Goal: Task Accomplishment & Management: Complete application form

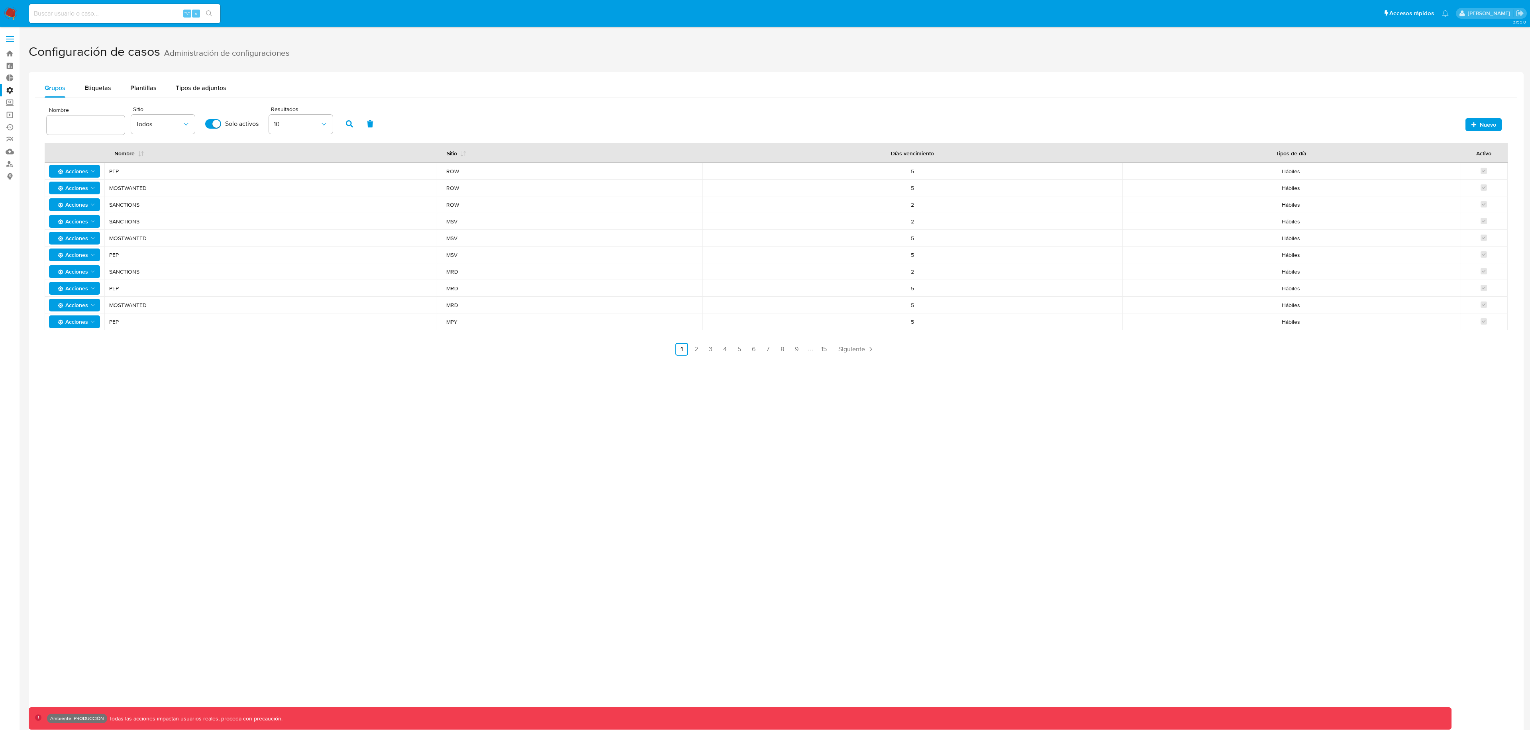
click at [1497, 119] on button "Nuevo" at bounding box center [1483, 124] width 36 height 13
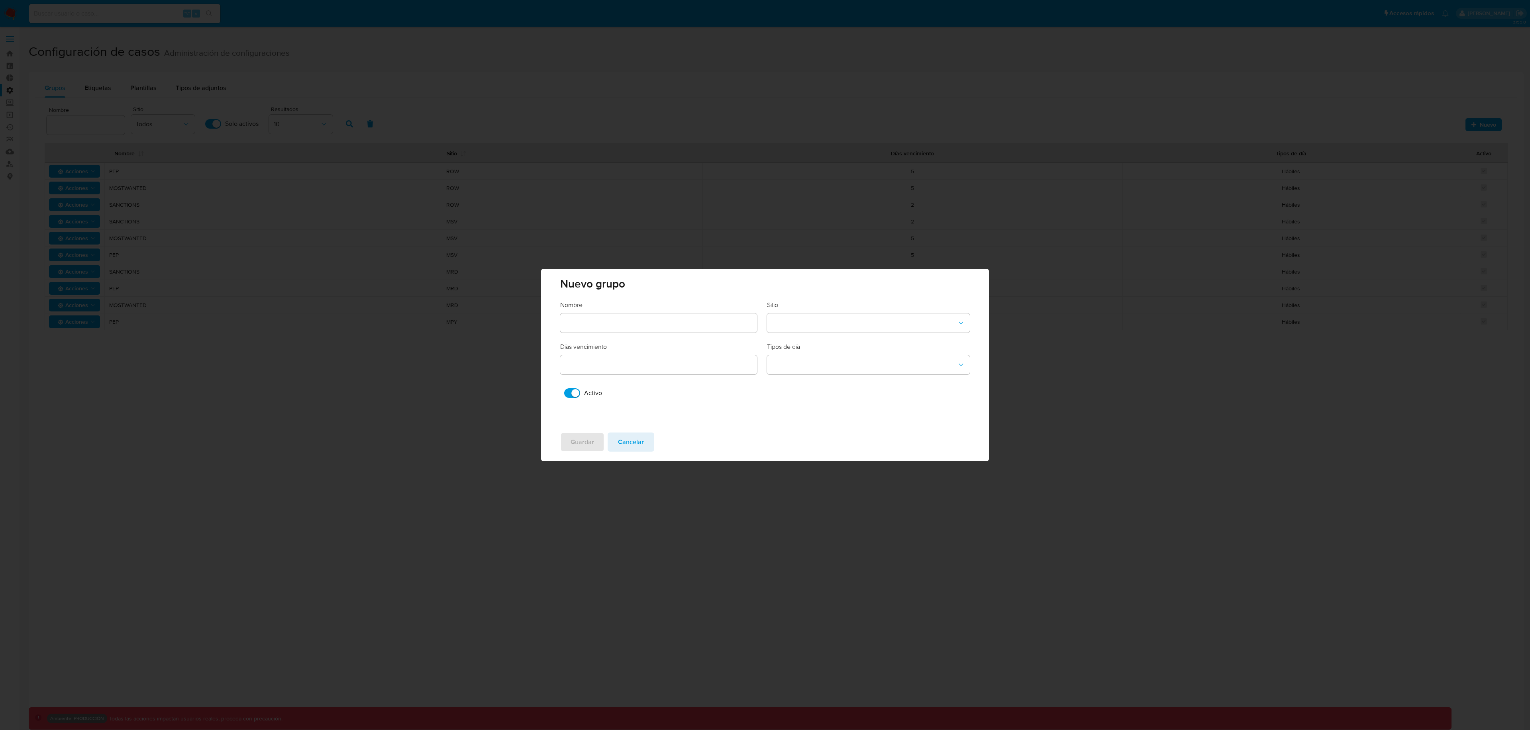
click at [650, 151] on div "Nuevo grupo Nombre Sitio Días vencimiento Tipos de día Activo Guardar Cancelar" at bounding box center [765, 365] width 1530 height 730
click at [618, 438] on span "Cancelar" at bounding box center [631, 442] width 26 height 18
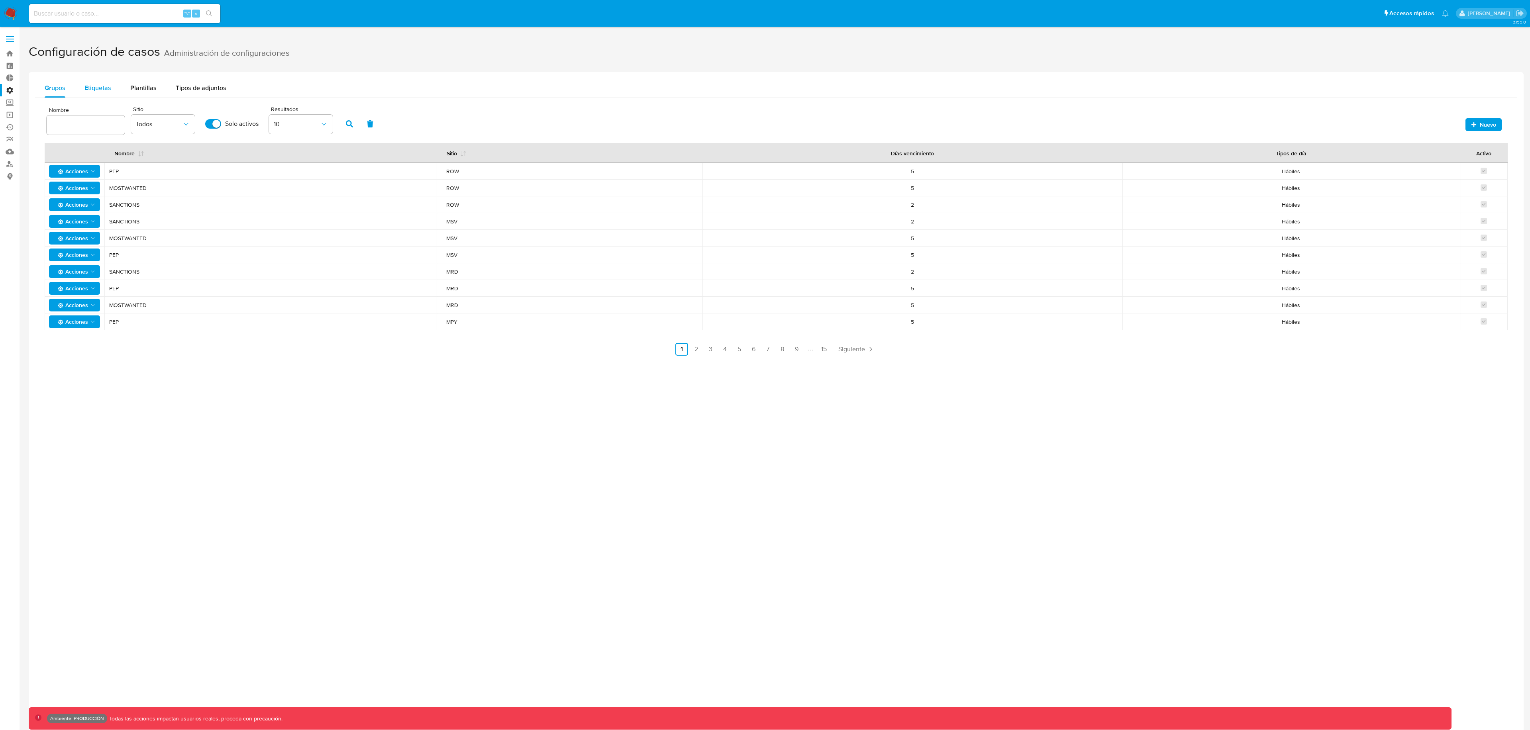
click at [107, 88] on span "Etiquetas" at bounding box center [97, 87] width 27 height 9
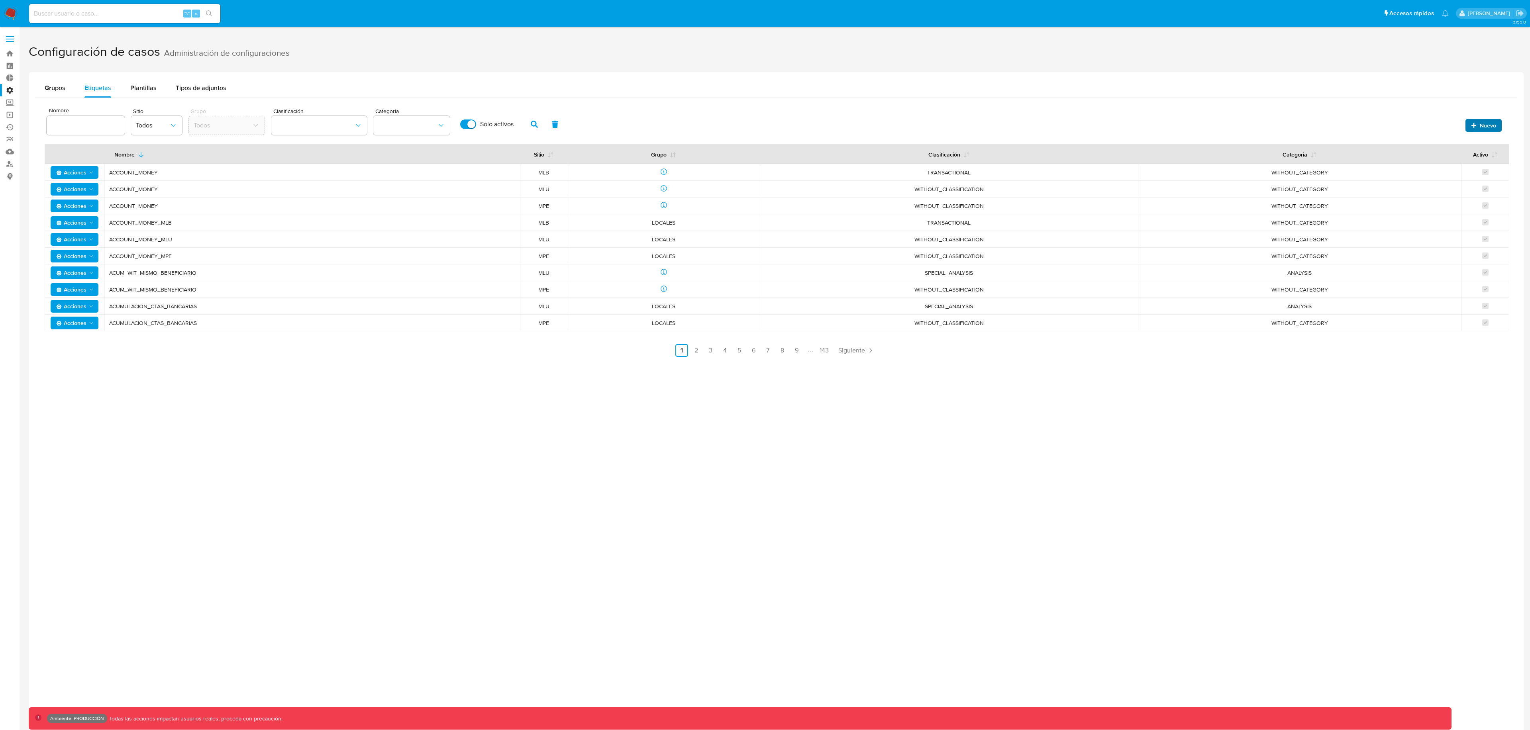
click at [1474, 118] on div "Nuevo" at bounding box center [1481, 123] width 40 height 17
click at [1473, 121] on span "Nuevo" at bounding box center [1483, 125] width 25 height 11
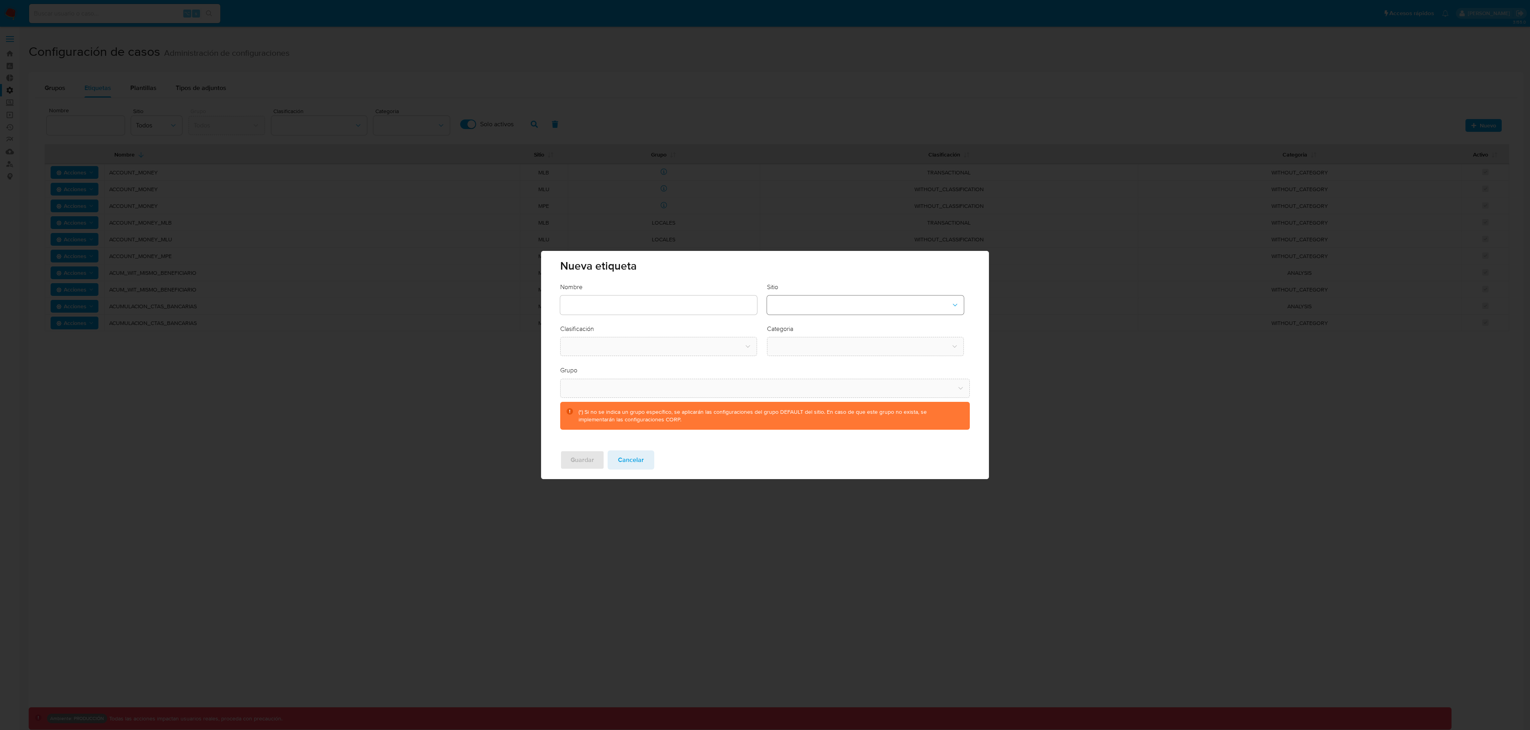
click at [798, 304] on button "site-dropdown" at bounding box center [865, 305] width 197 height 19
click at [807, 348] on div "CBT" at bounding box center [863, 345] width 182 height 19
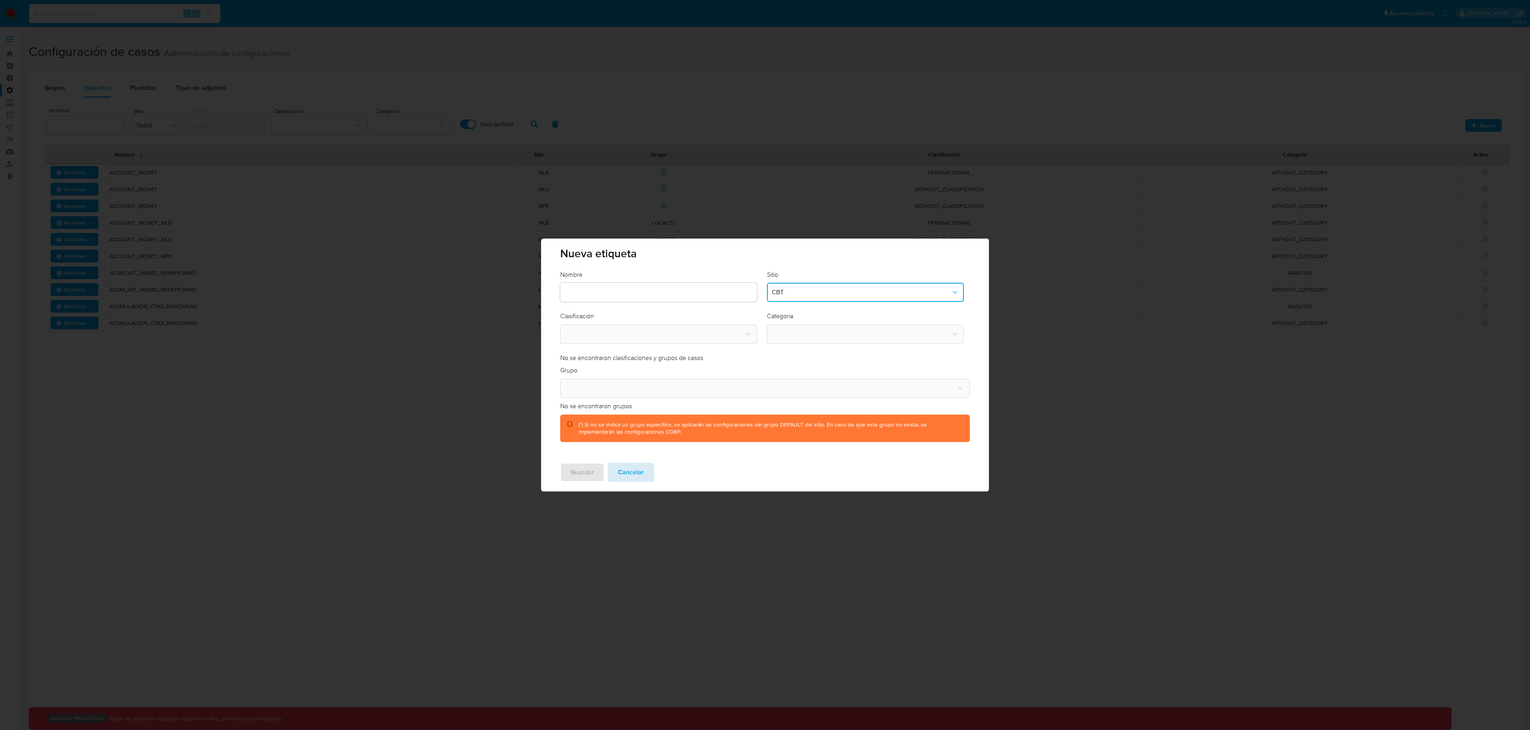
click at [633, 471] on span "Cancelar" at bounding box center [631, 473] width 26 height 18
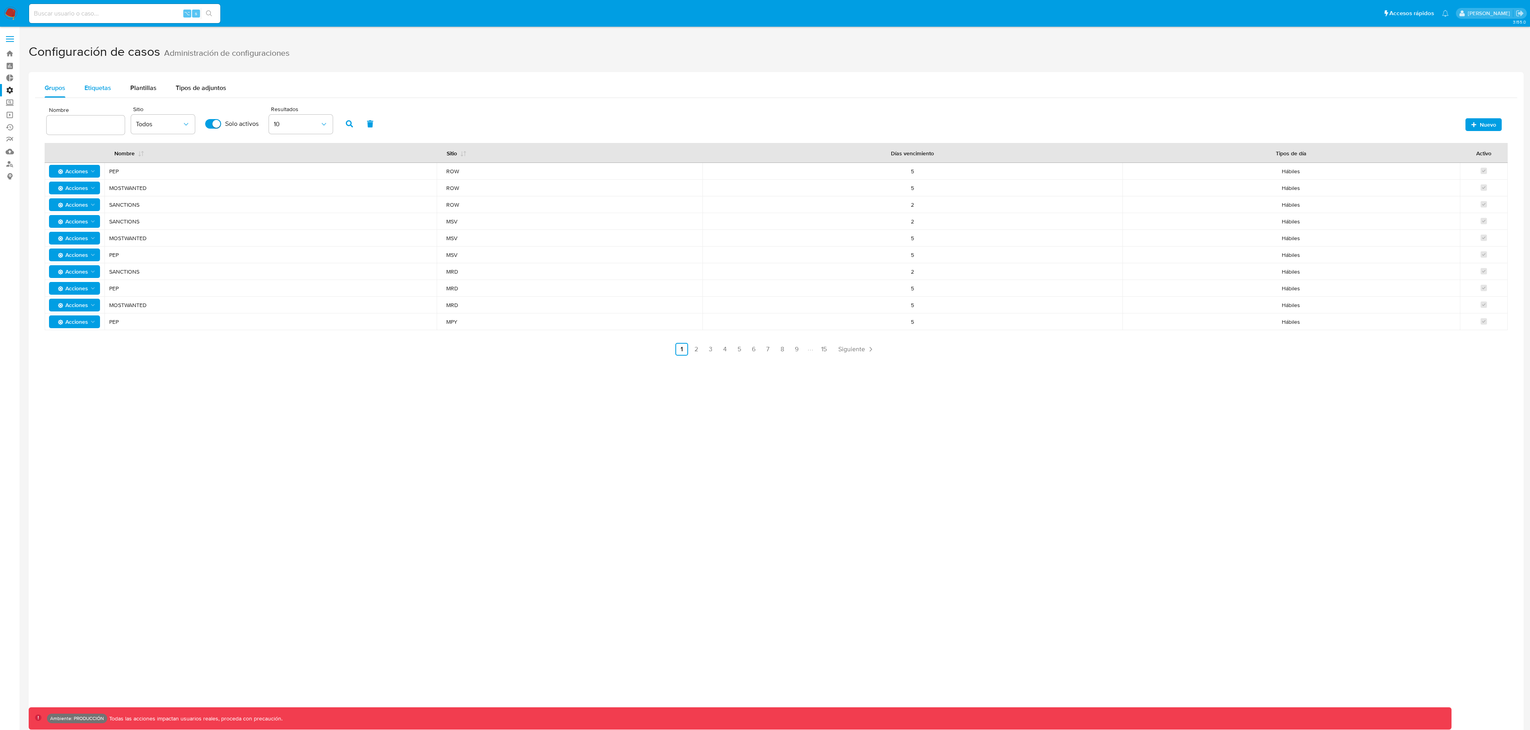
click at [95, 88] on span "Etiquetas" at bounding box center [97, 87] width 27 height 9
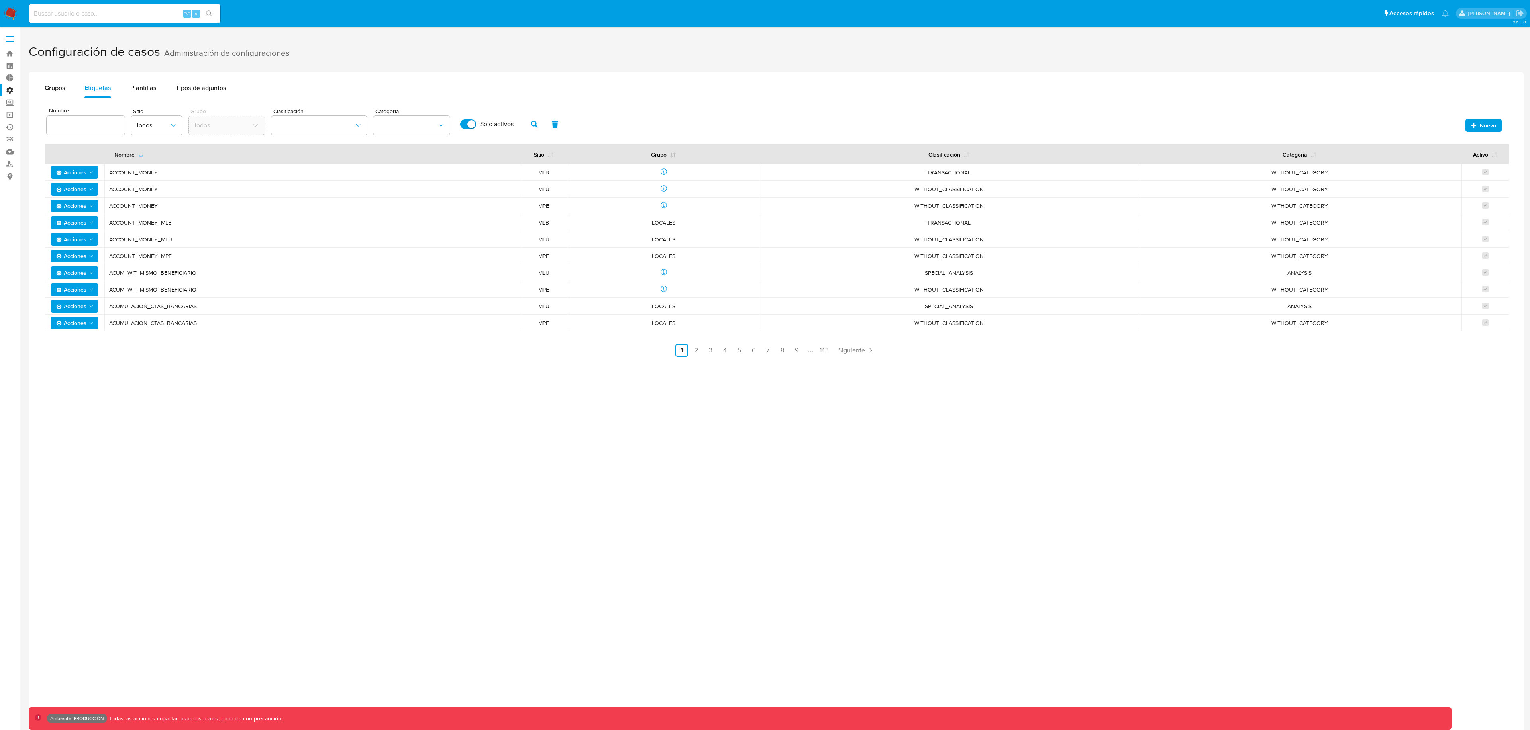
click at [1494, 132] on div "Nombre Sitio Todos Grupo Todos Clasificación Categoria Solo activos Nuevo" at bounding box center [776, 123] width 1463 height 38
click at [1491, 130] on span "Nuevo" at bounding box center [1487, 125] width 16 height 13
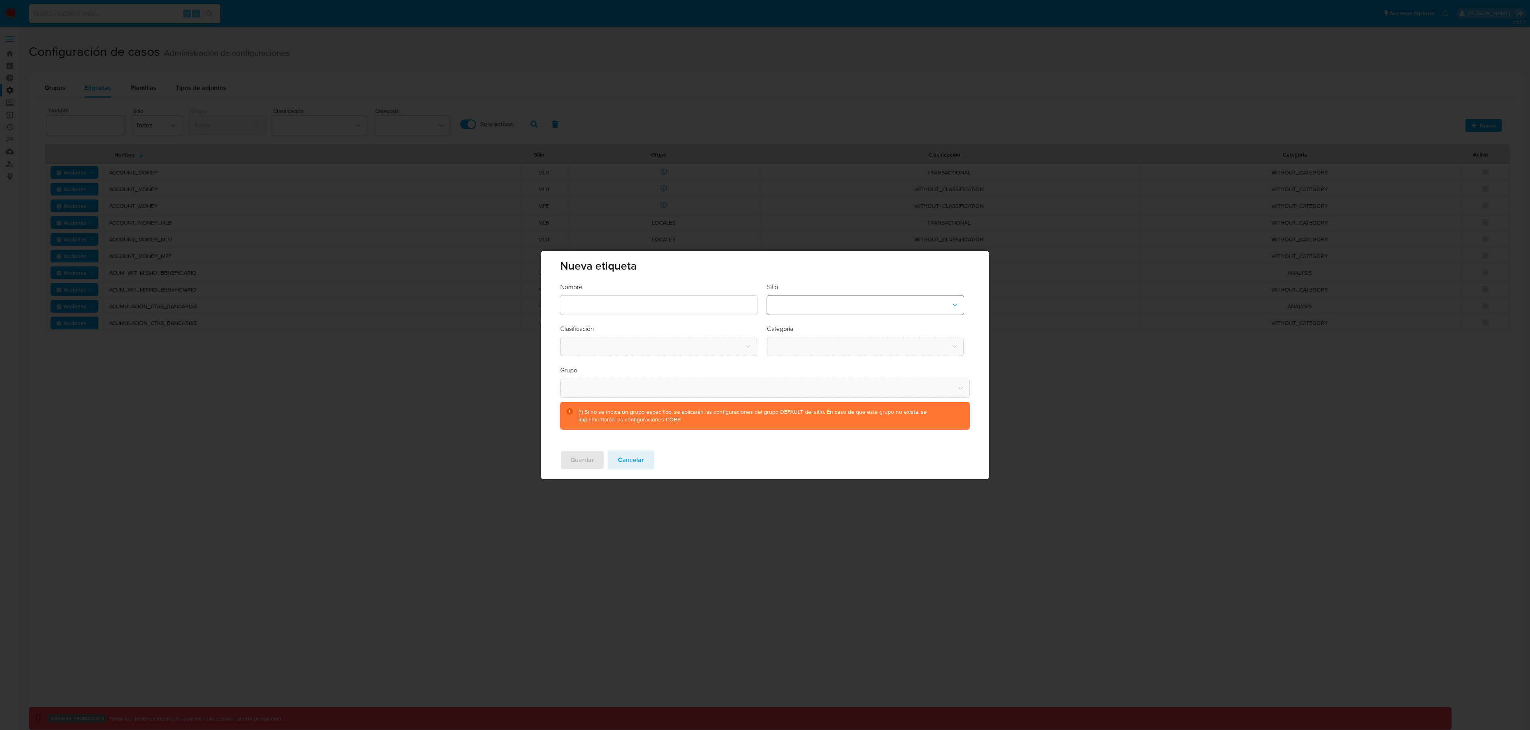
click at [845, 308] on button "site-dropdown" at bounding box center [865, 305] width 197 height 19
click at [819, 347] on div "CBT" at bounding box center [863, 345] width 182 height 19
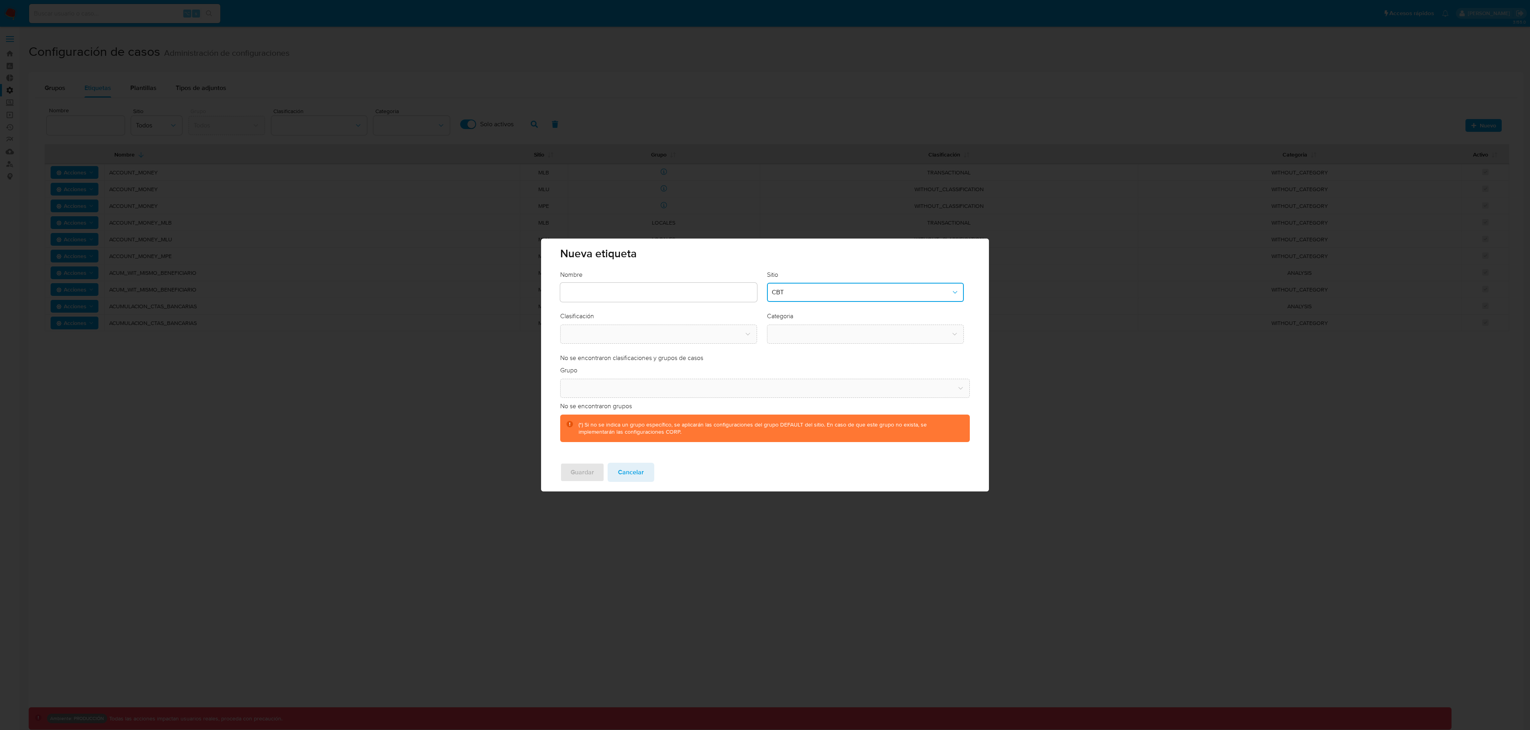
click at [618, 475] on span "Cancelar" at bounding box center [631, 473] width 26 height 18
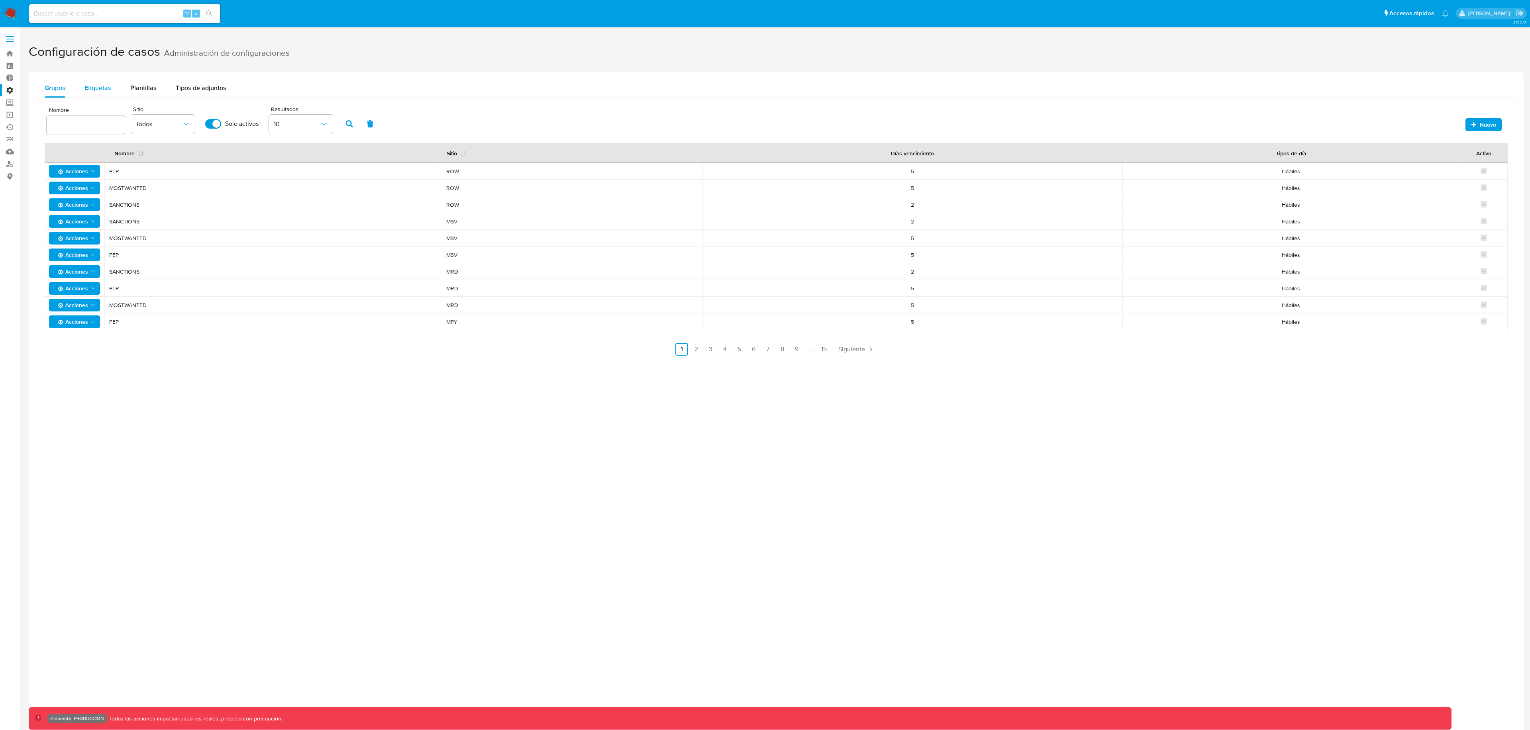
click at [102, 87] on span "Etiquetas" at bounding box center [97, 87] width 27 height 9
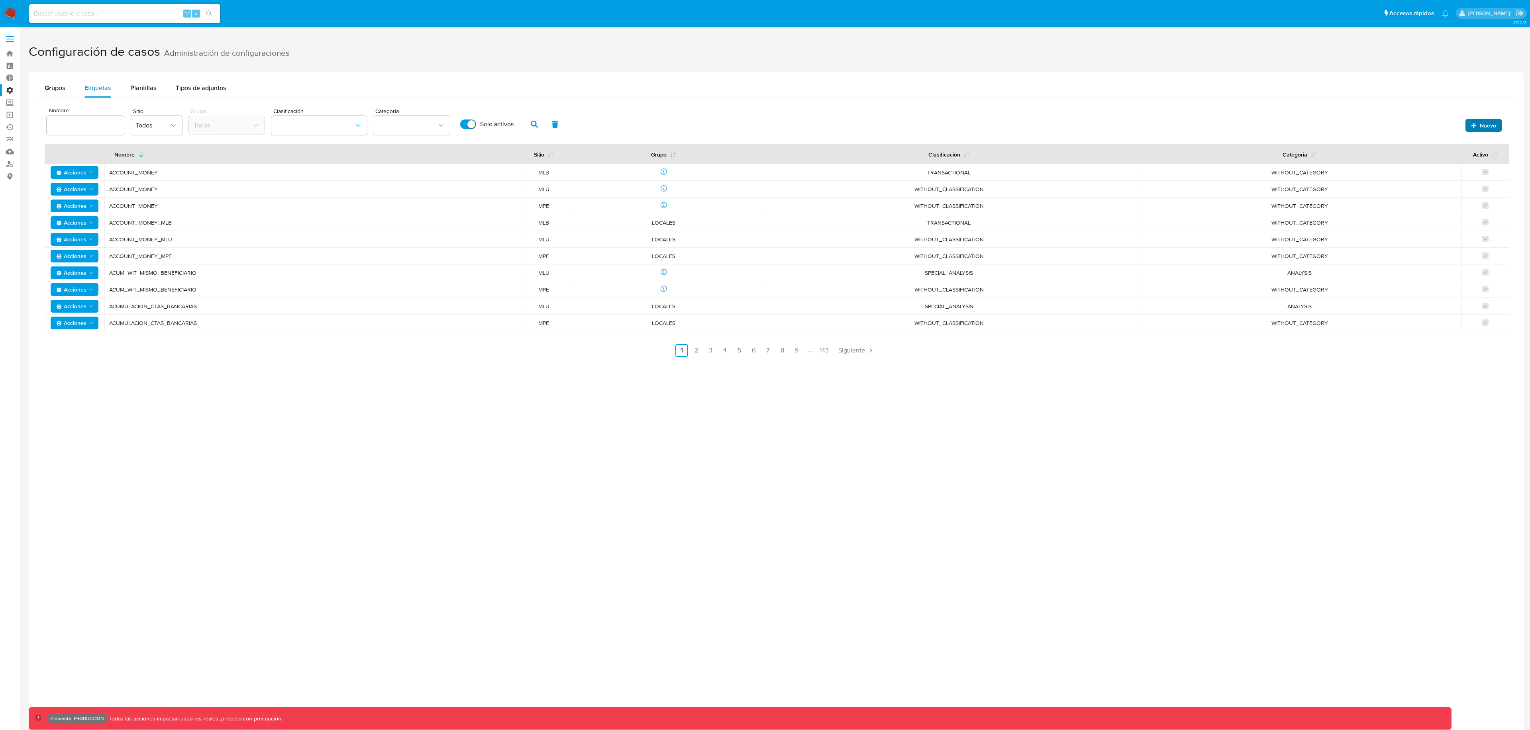
click at [1485, 125] on span "Nuevo" at bounding box center [1487, 125] width 16 height 13
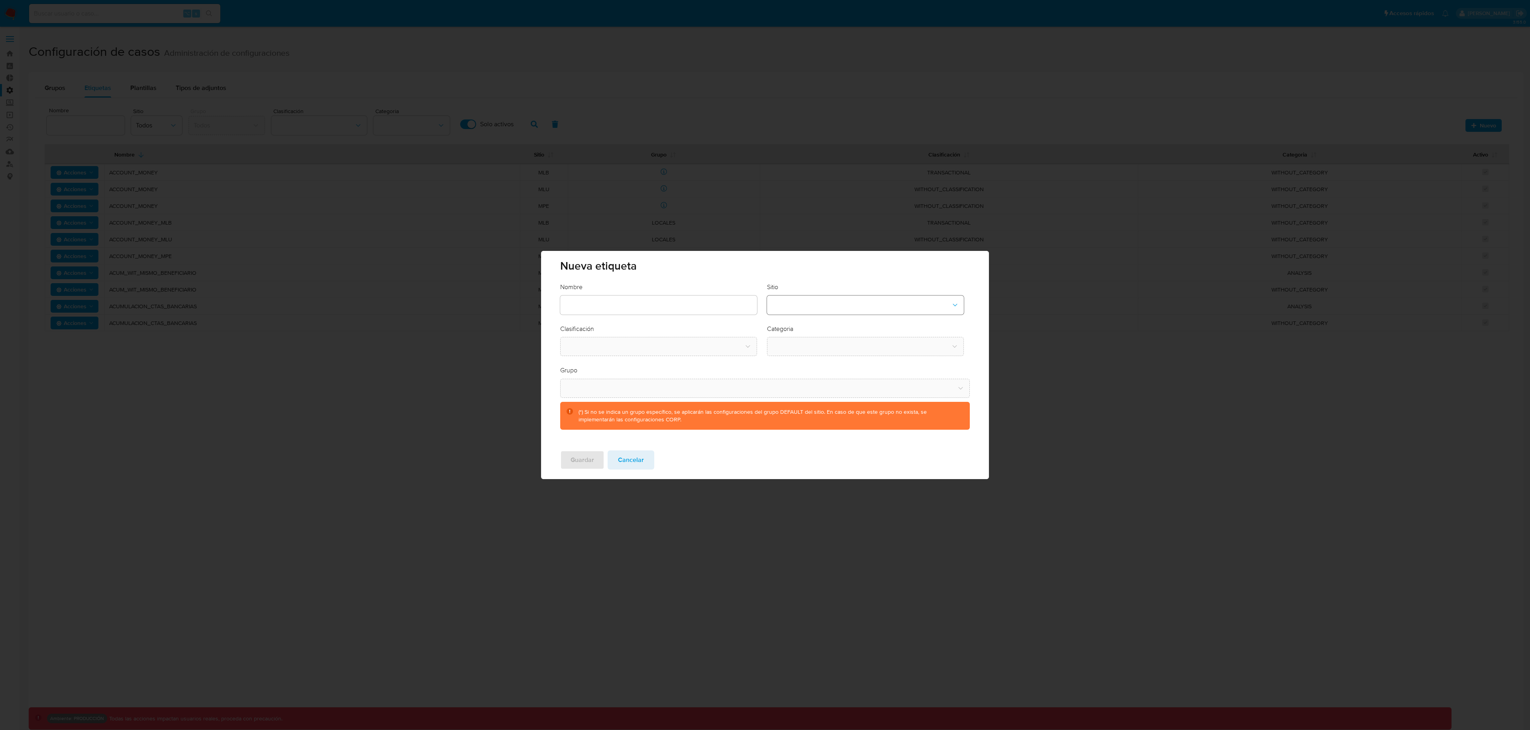
click at [846, 308] on button "site-dropdown" at bounding box center [865, 305] width 197 height 19
click at [823, 347] on div "CBT" at bounding box center [863, 345] width 182 height 19
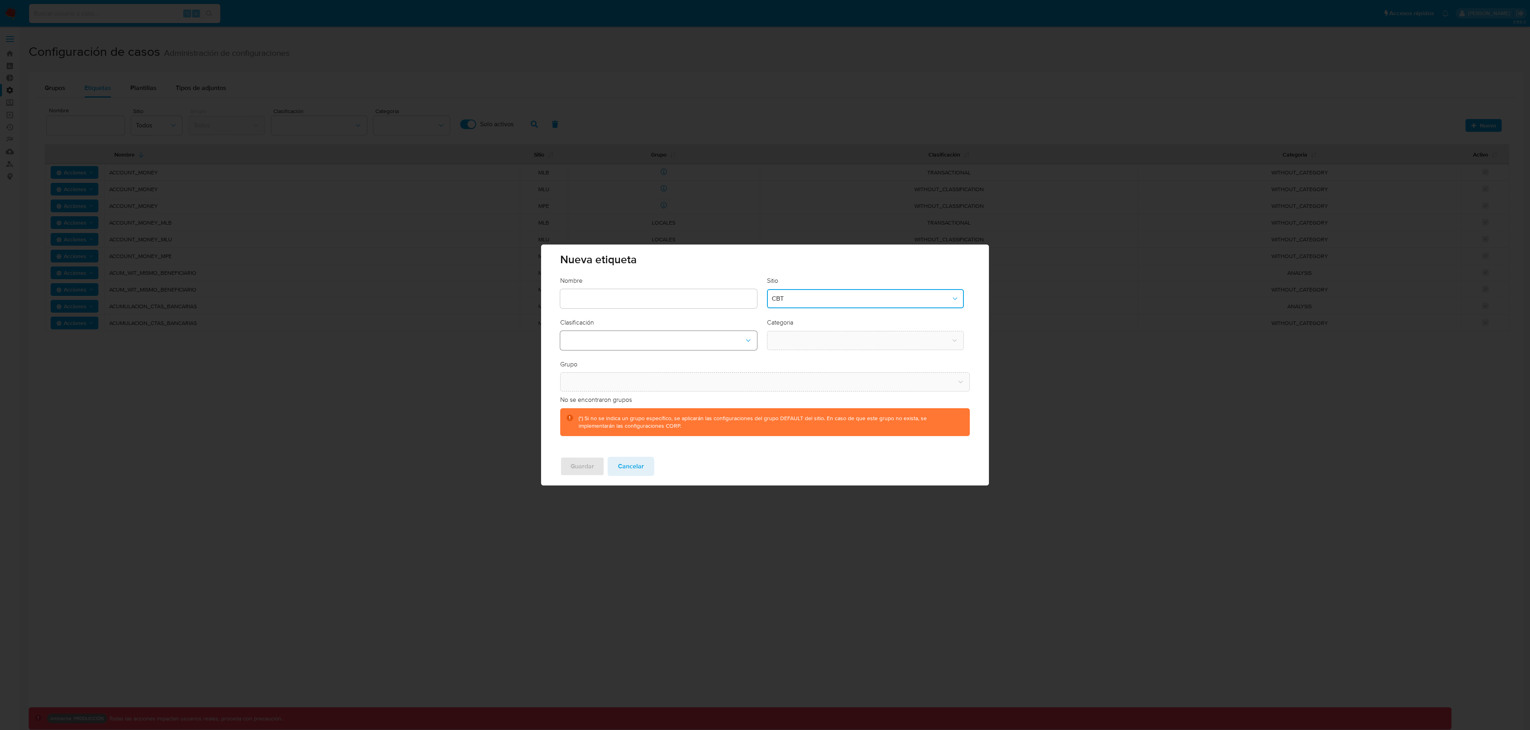
click at [669, 339] on button "classification-dropdown" at bounding box center [658, 340] width 197 height 19
click at [644, 357] on div "SCREENING" at bounding box center [656, 362] width 182 height 19
click at [809, 343] on button "category-dropdown" at bounding box center [865, 340] width 197 height 19
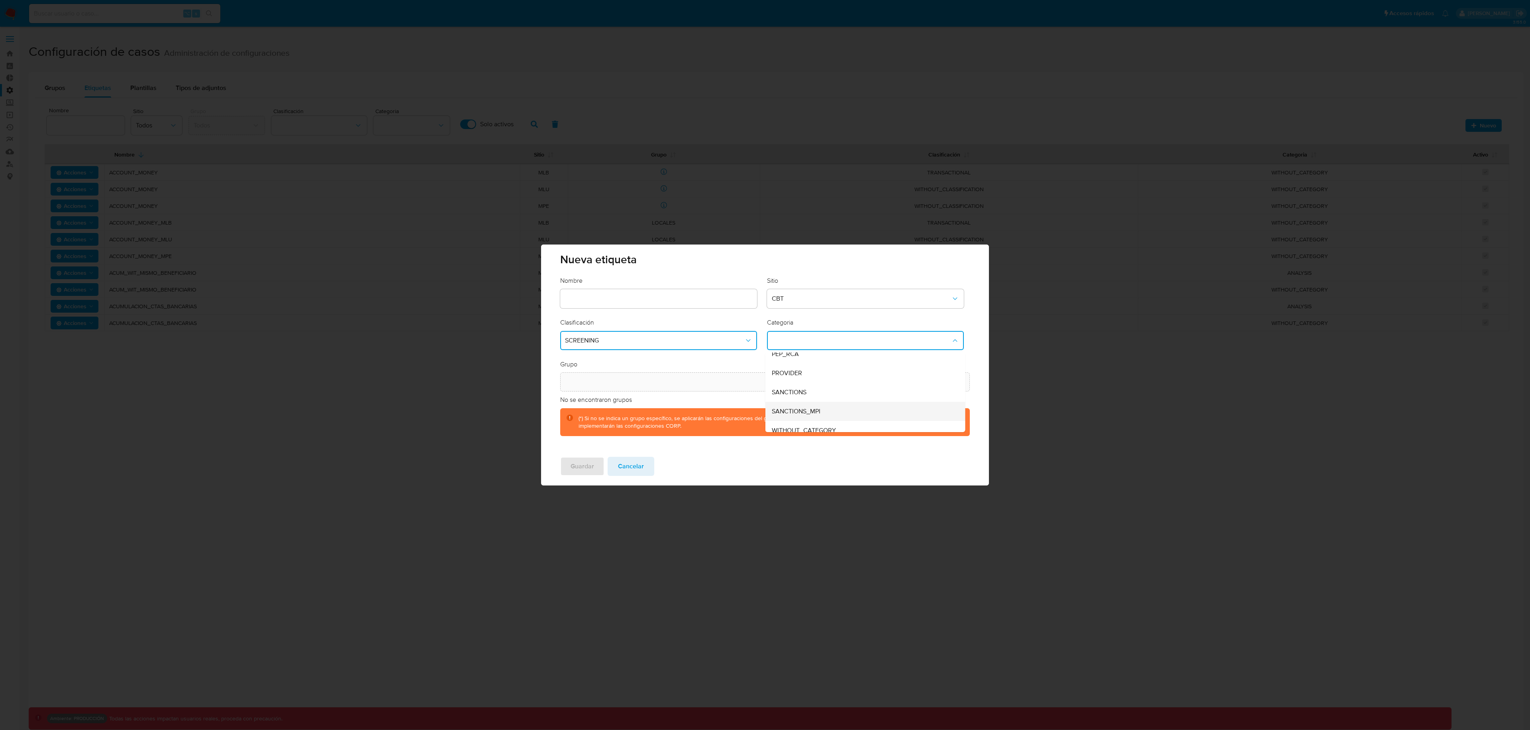
scroll to position [54, 0]
click at [701, 361] on div "Grupo No se encontraron grupos (*) Si no se indica un grupo específico, se apli…" at bounding box center [764, 398] width 409 height 76
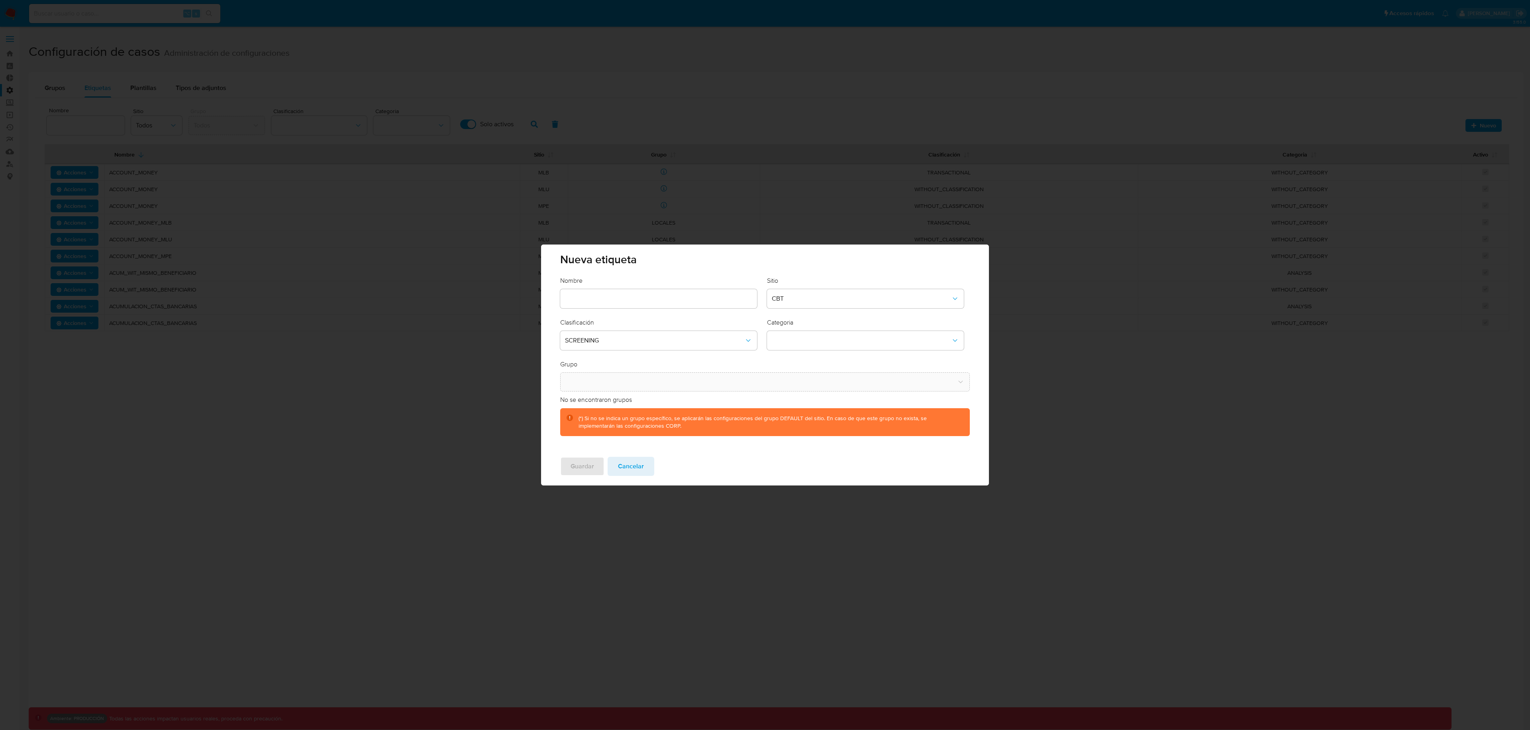
click at [639, 466] on span "Cancelar" at bounding box center [631, 467] width 26 height 18
